Goal: Information Seeking & Learning: Understand process/instructions

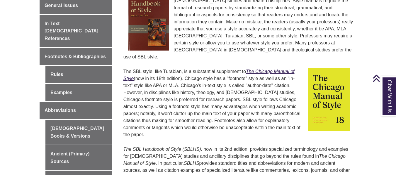
scroll to position [198, 0]
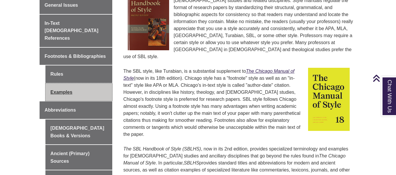
click at [63, 84] on link "Examples" at bounding box center [78, 93] width 67 height 18
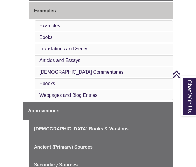
scroll to position [238, 0]
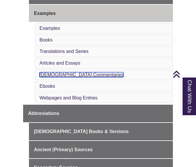
click at [74, 73] on link "Biblical Commentaries" at bounding box center [82, 74] width 84 height 5
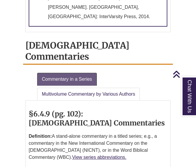
scroll to position [1319, 0]
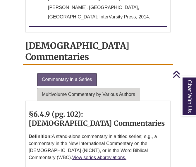
click at [102, 88] on link "Multivolume Commentary by Various Authors" at bounding box center [88, 94] width 103 height 13
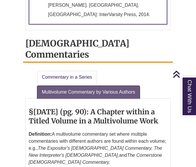
scroll to position [1319, 0]
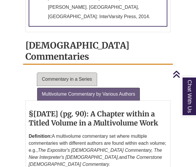
click at [73, 73] on link "Commentary in a Series" at bounding box center [67, 79] width 60 height 13
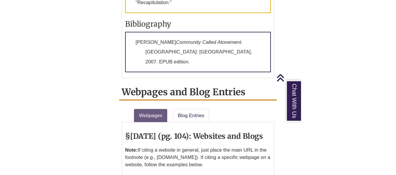
scroll to position [1558, 0]
